Goal: Transaction & Acquisition: Purchase product/service

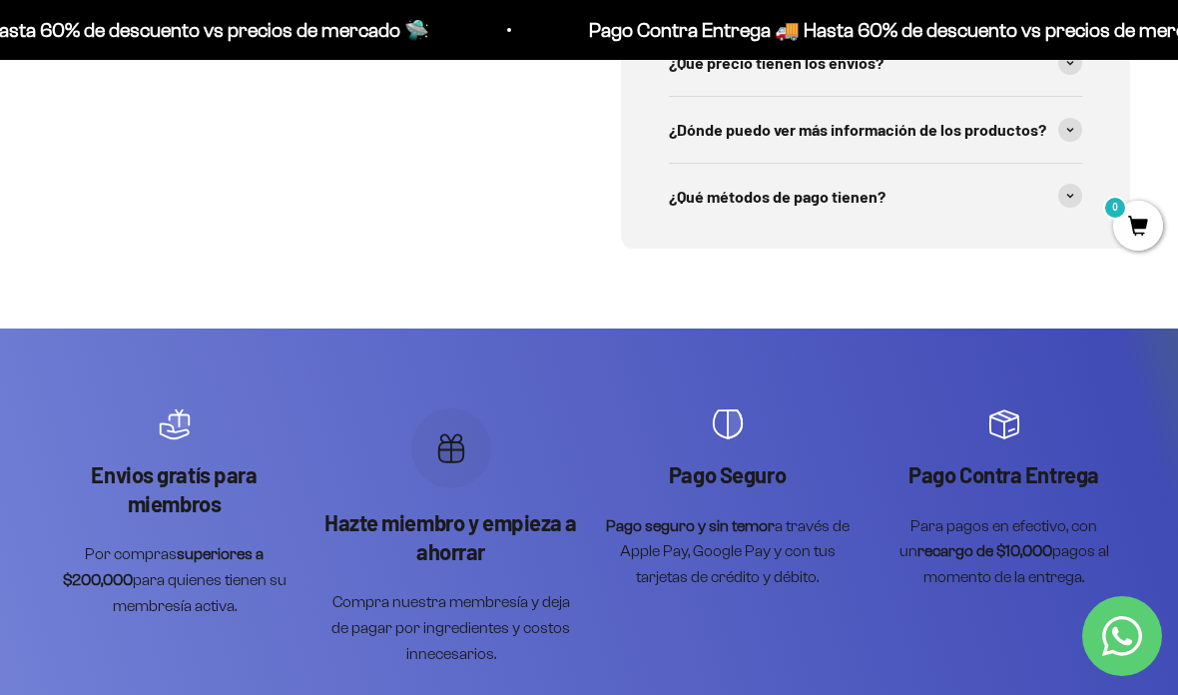
scroll to position [6416, 0]
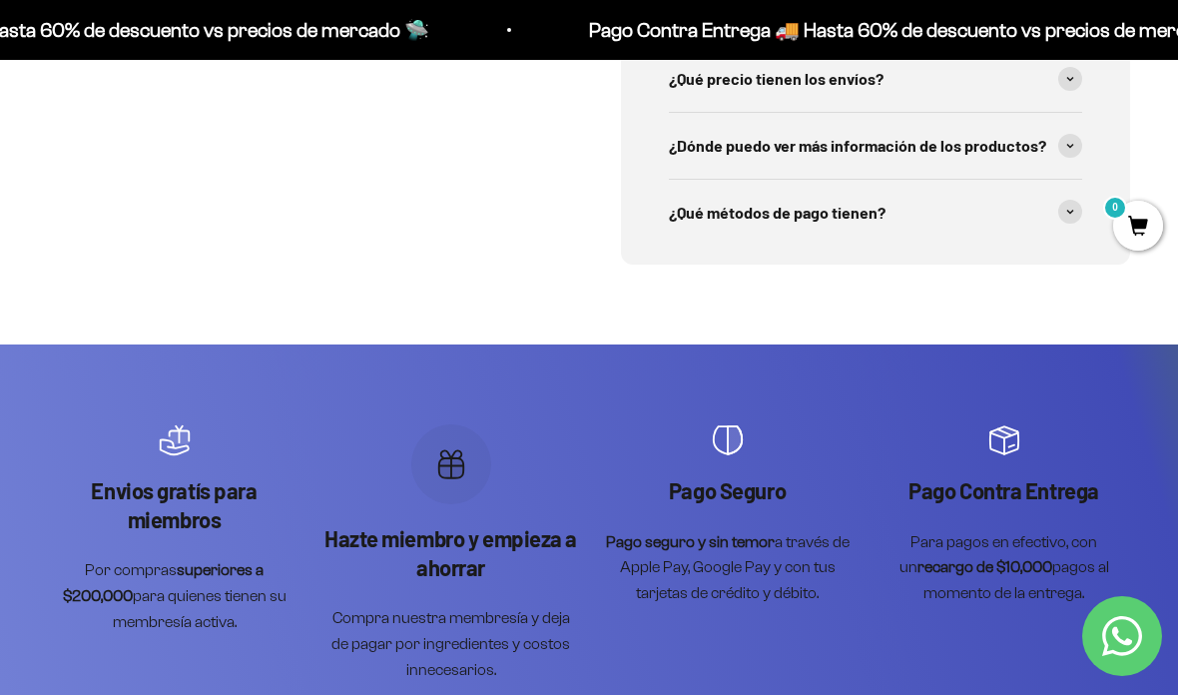
click at [1054, 246] on div "¿Qué métodos de pago tienen?" at bounding box center [875, 213] width 413 height 66
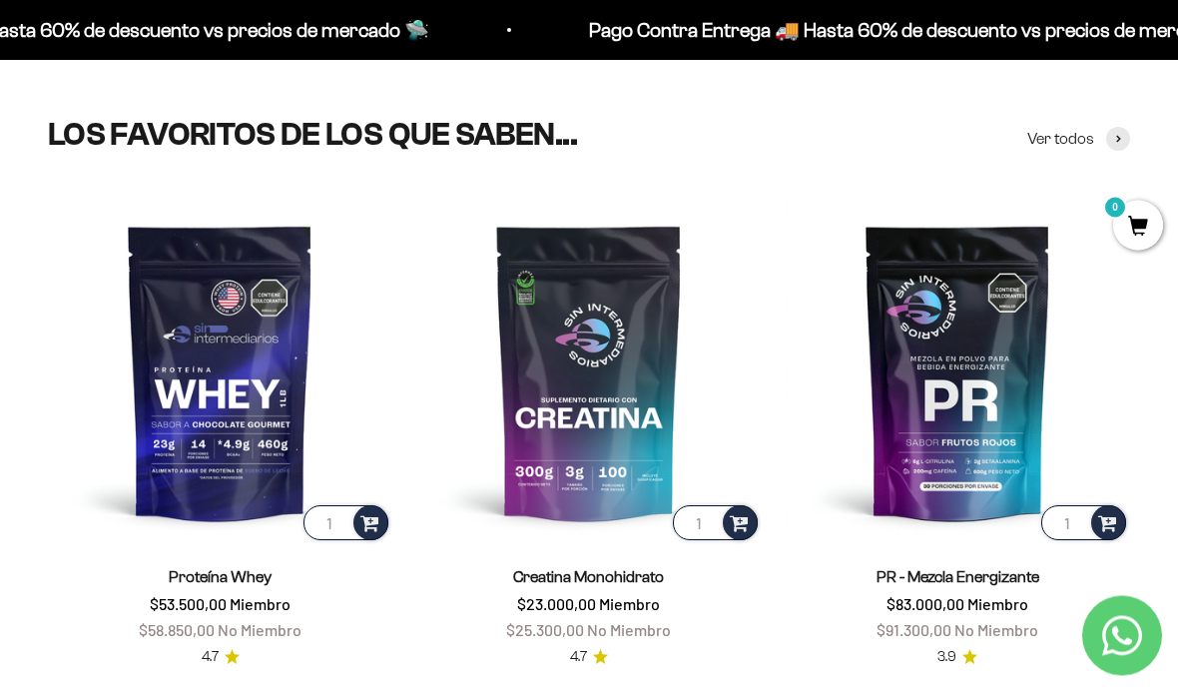
scroll to position [0, 0]
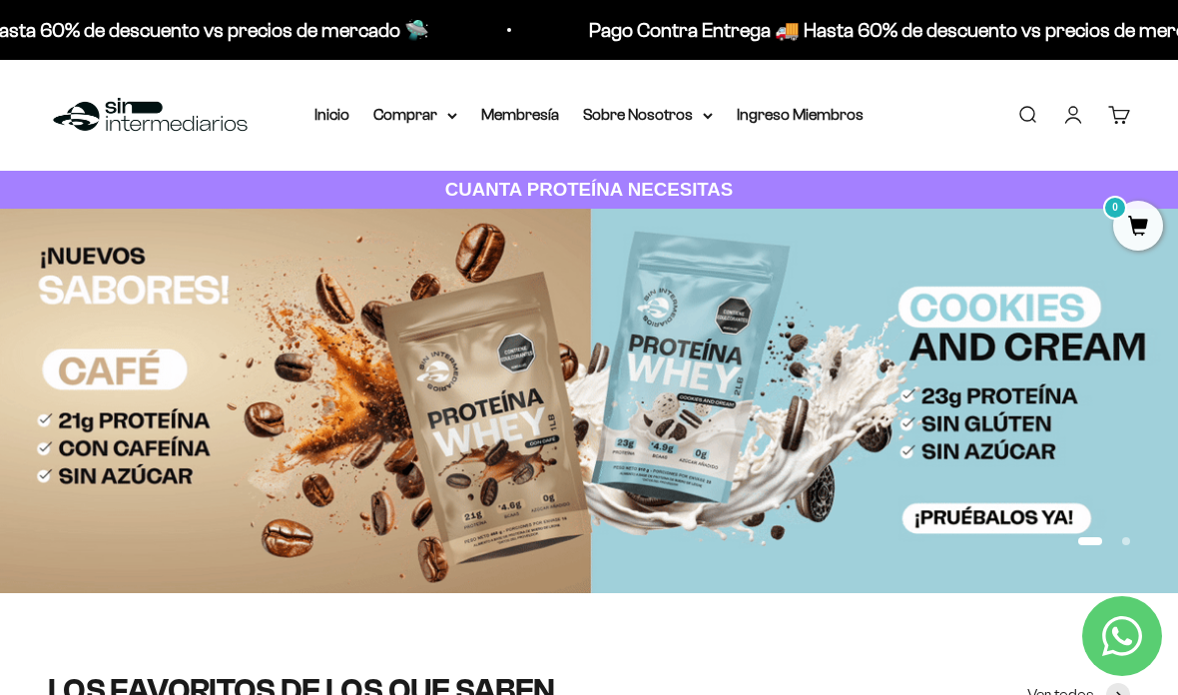
click at [1123, 123] on link "Carrito 0" at bounding box center [1120, 115] width 22 height 22
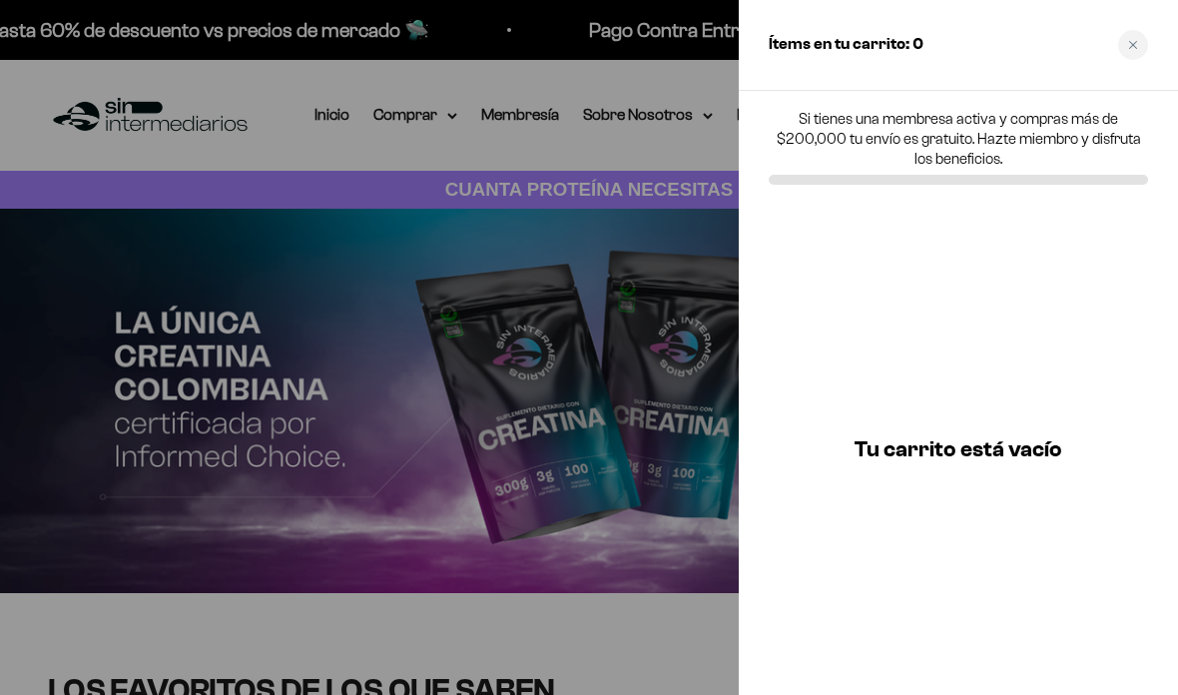
click at [497, 227] on div at bounding box center [589, 347] width 1178 height 695
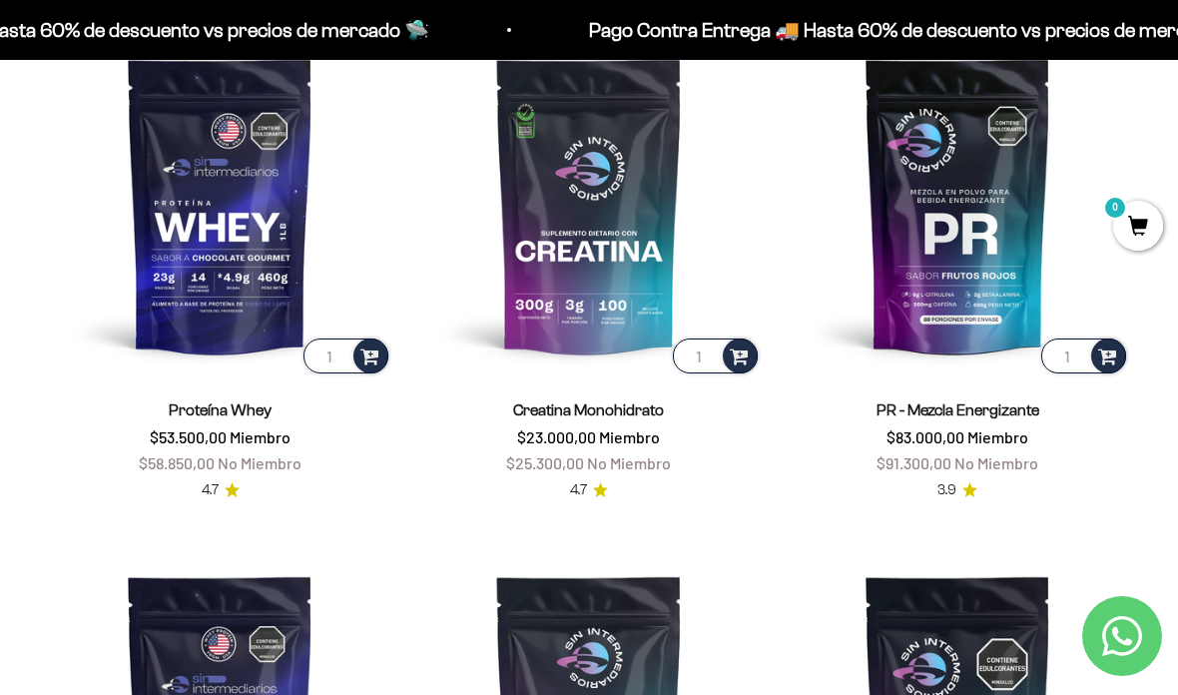
scroll to position [717, 0]
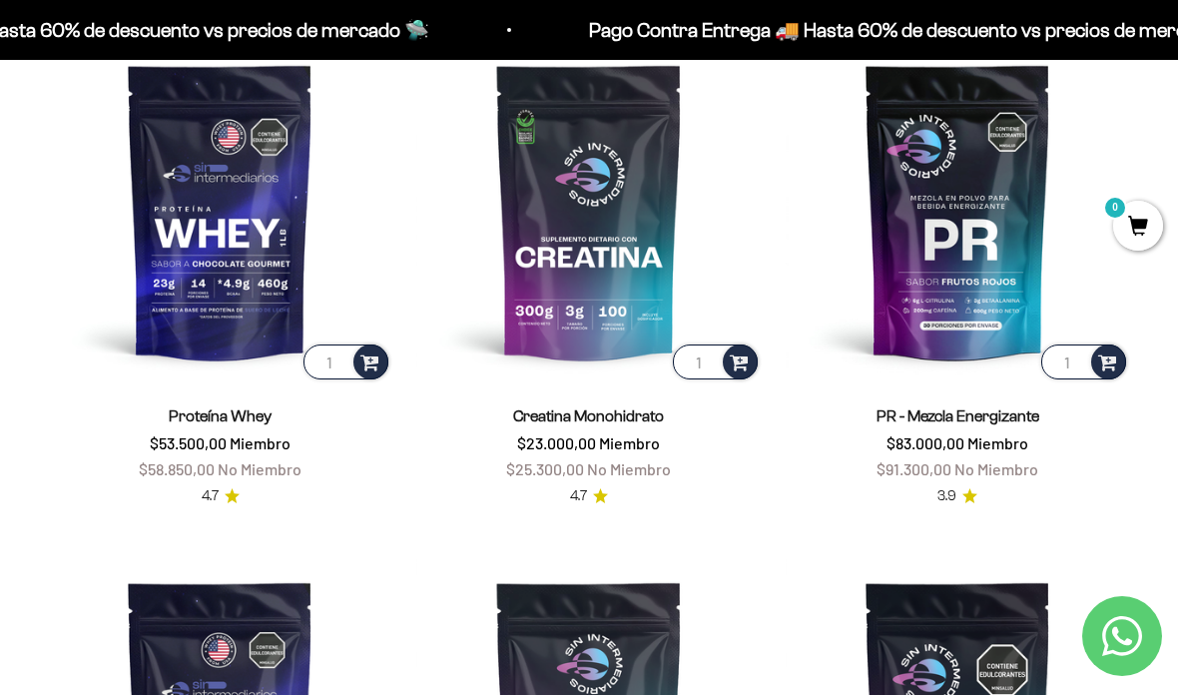
click at [196, 260] on img at bounding box center [220, 211] width 345 height 345
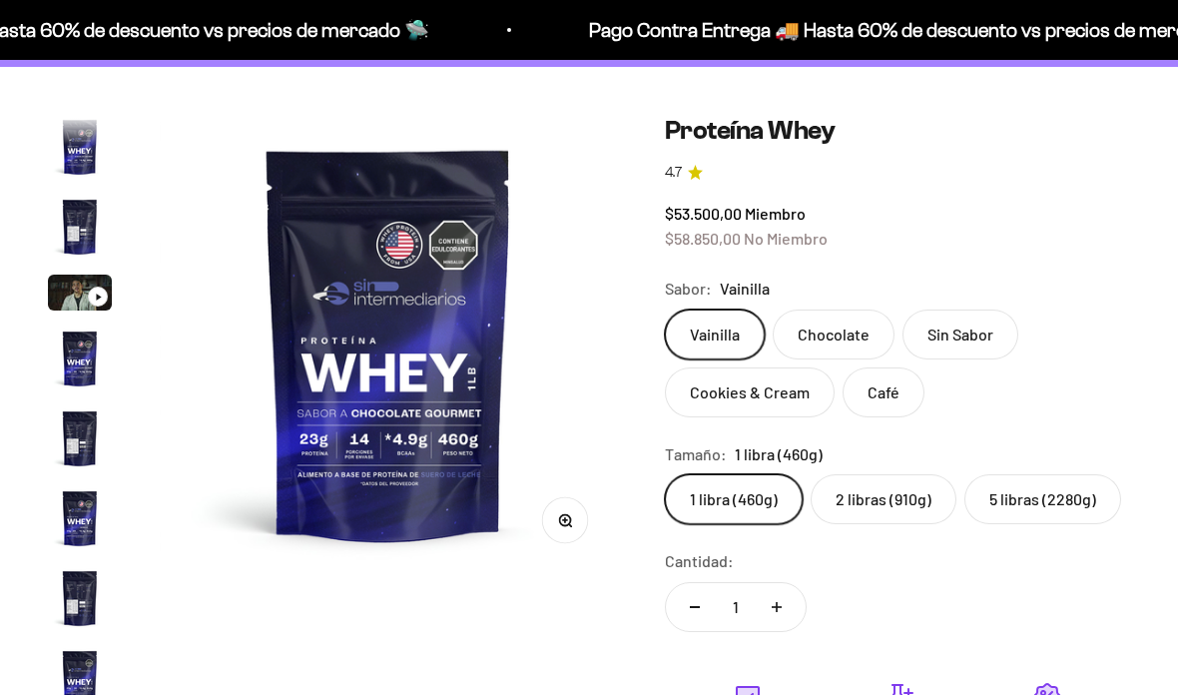
scroll to position [961, 0]
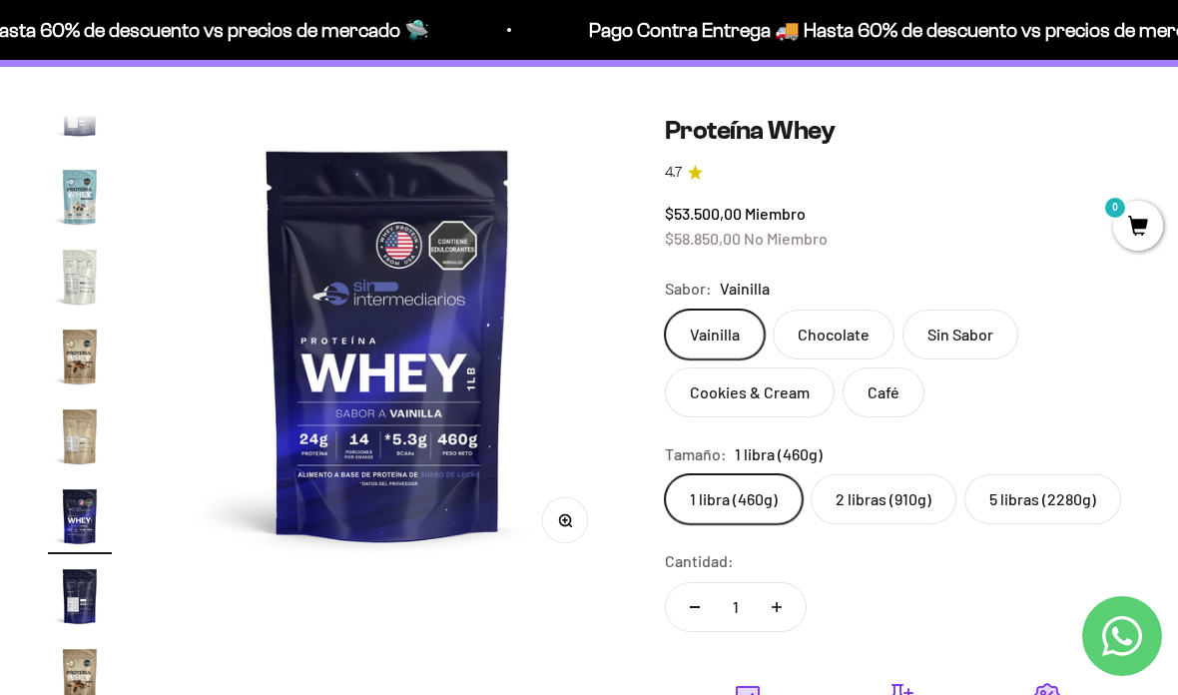
click at [811, 323] on label "Chocolate" at bounding box center [834, 335] width 122 height 50
click at [665, 310] on input "Chocolate" at bounding box center [664, 309] width 1 height 1
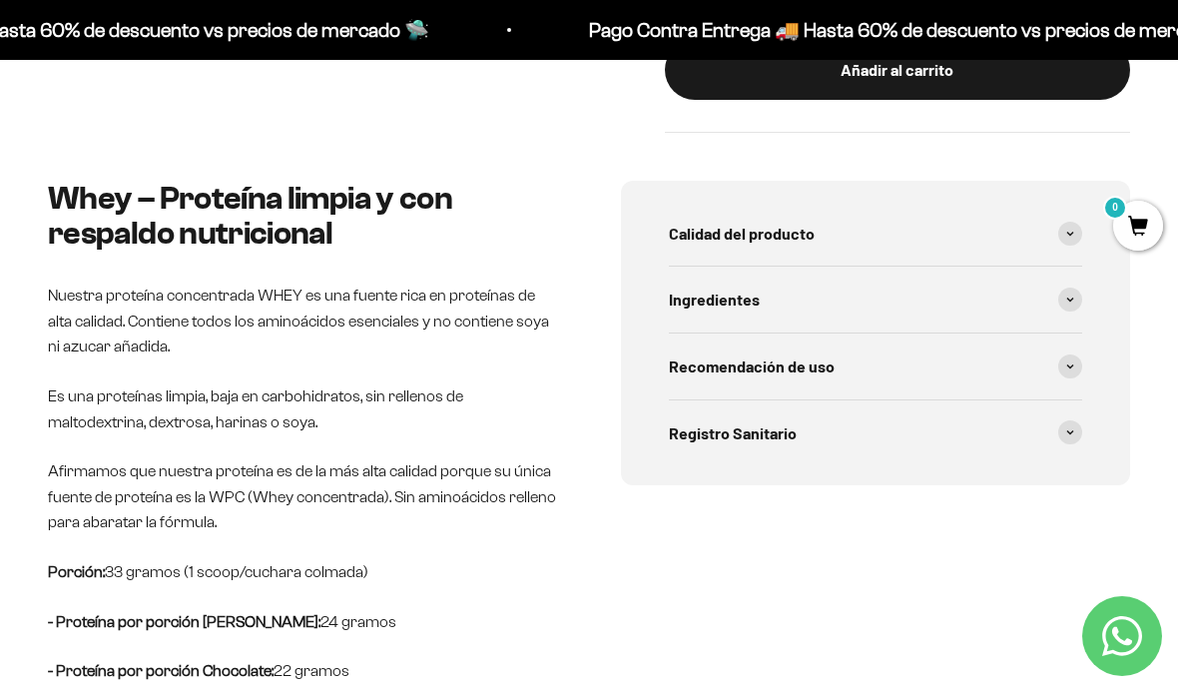
scroll to position [759, 0]
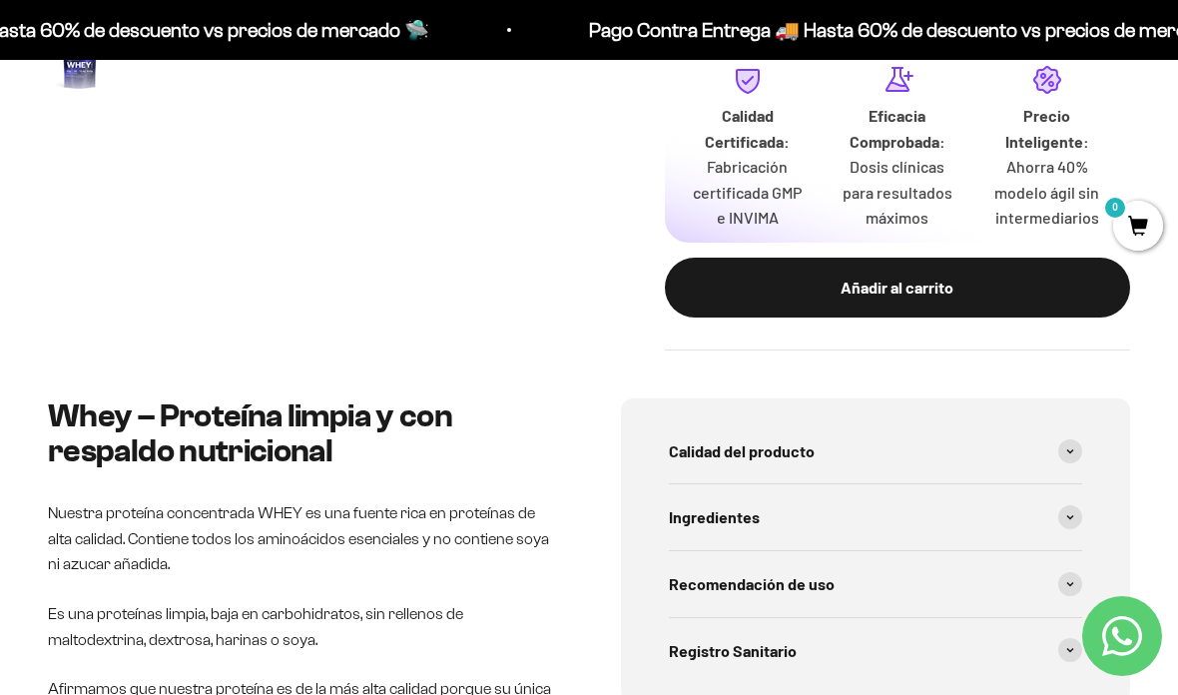
click at [748, 289] on button "Añadir al carrito" at bounding box center [897, 288] width 465 height 60
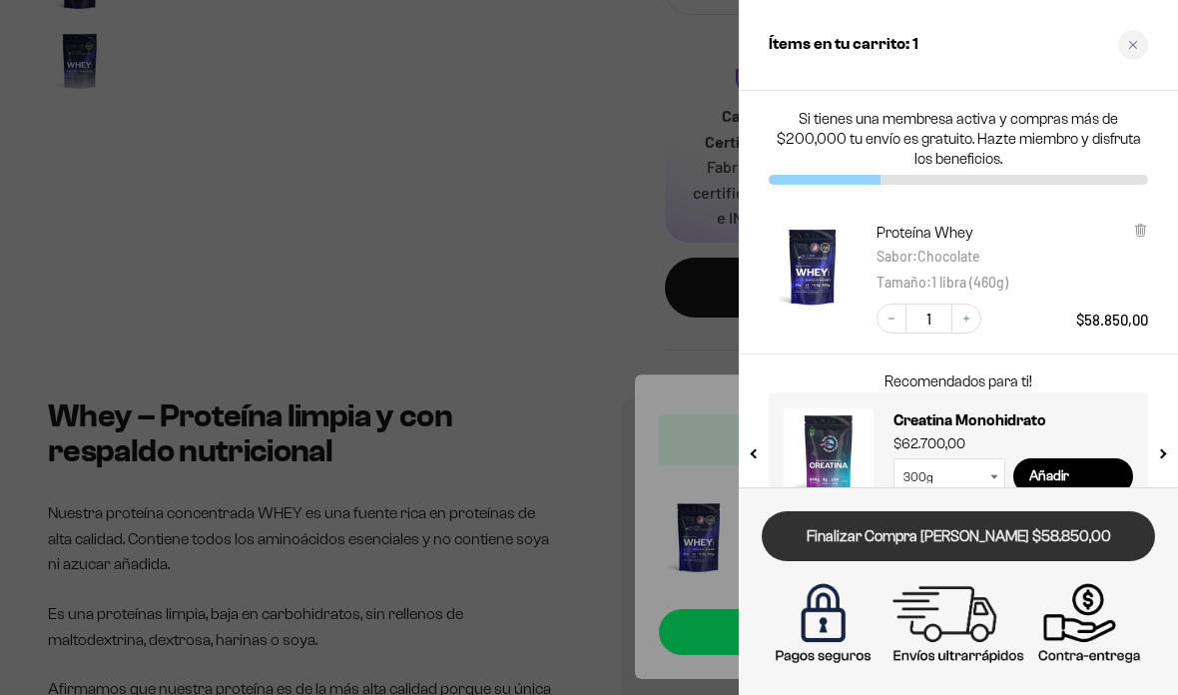
click at [926, 551] on link "Finalizar Compra Segura $58.850,00" at bounding box center [958, 536] width 393 height 51
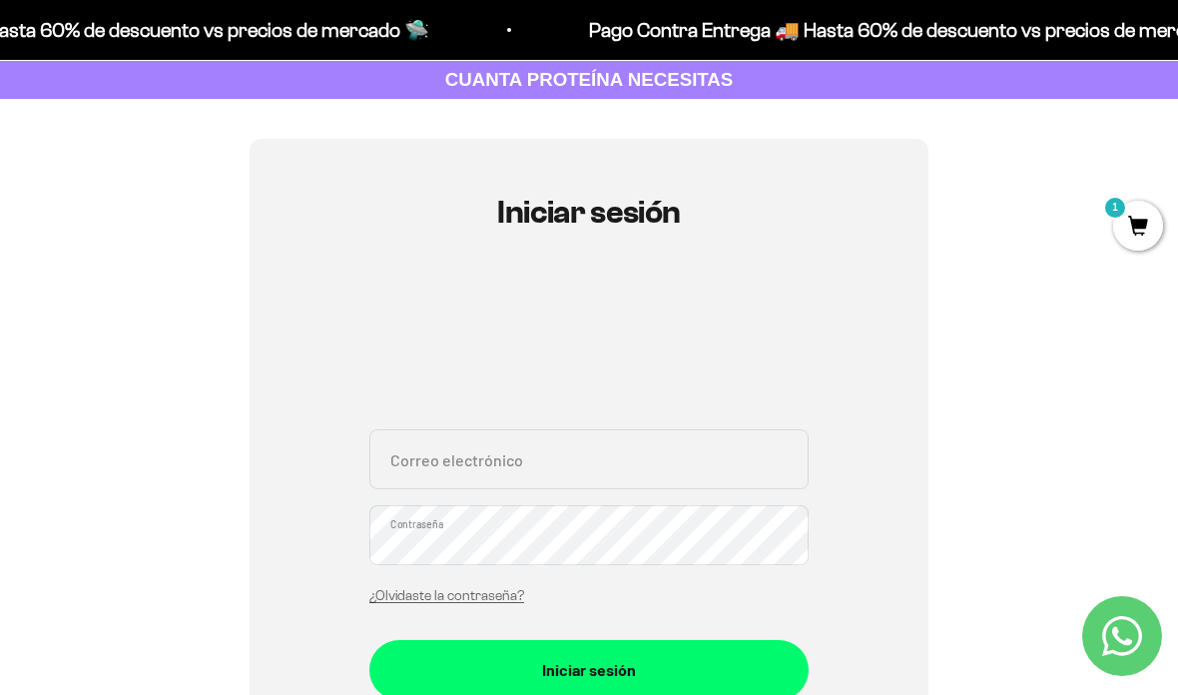
scroll to position [109, 0]
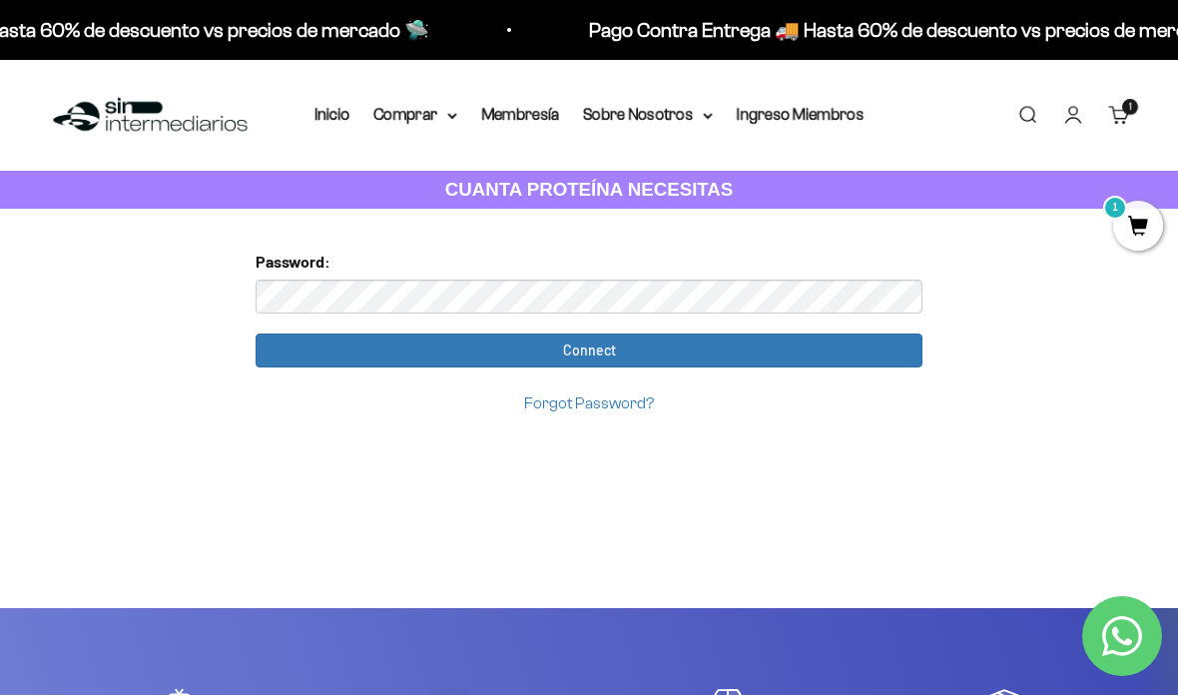
click at [681, 357] on input "Connect" at bounding box center [589, 351] width 667 height 34
click at [642, 336] on input "Connect" at bounding box center [589, 351] width 667 height 34
